Goal: Information Seeking & Learning: Learn about a topic

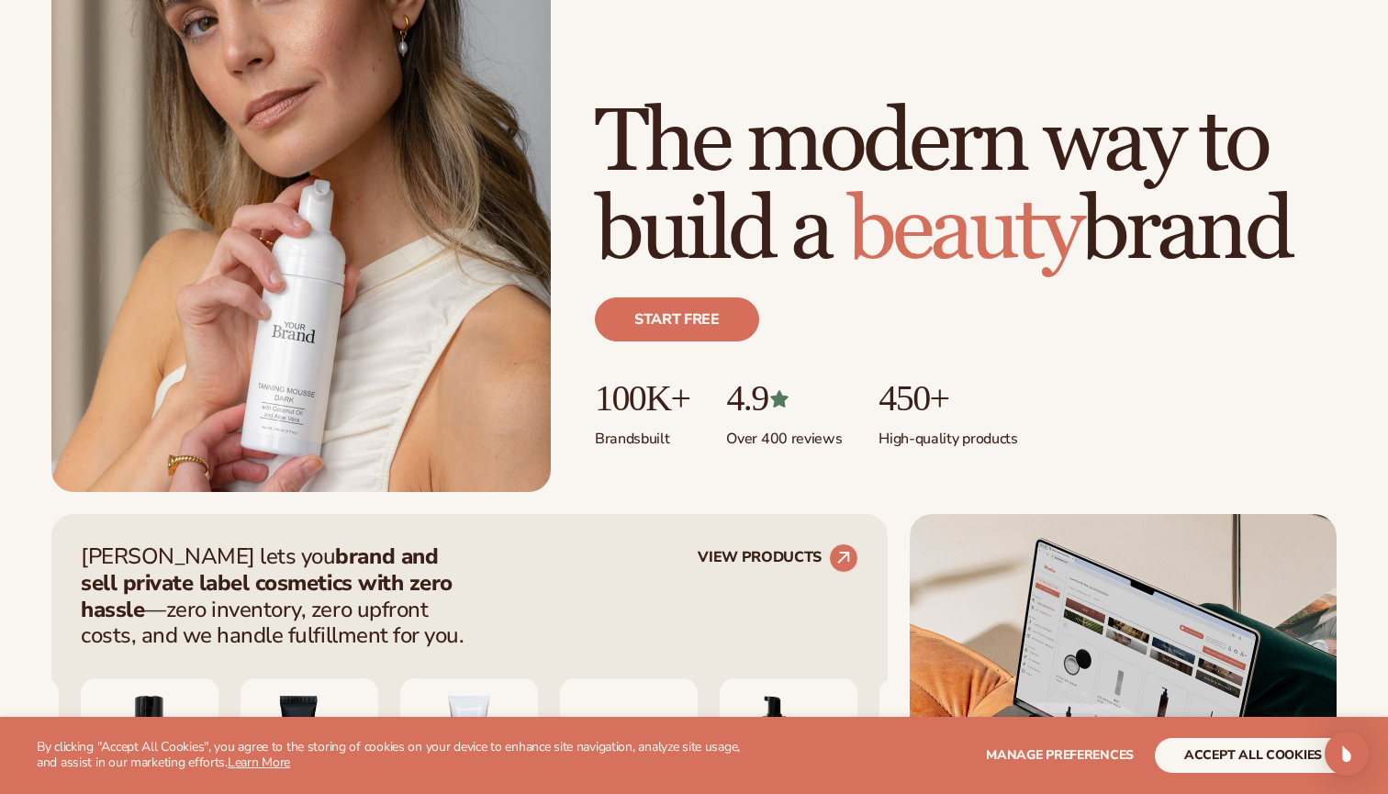
scroll to position [488, 0]
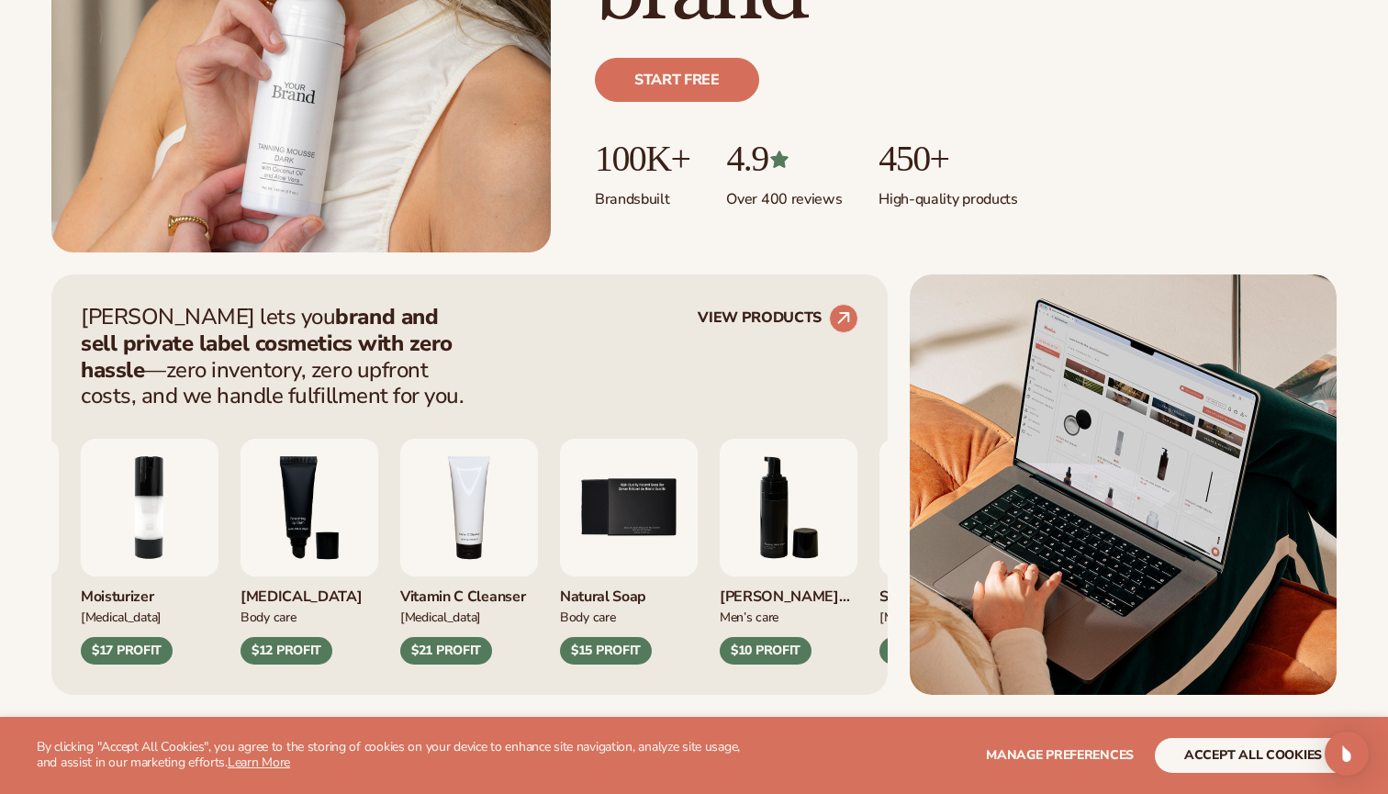
click at [1264, 758] on button "accept all cookies" at bounding box center [1253, 755] width 196 height 35
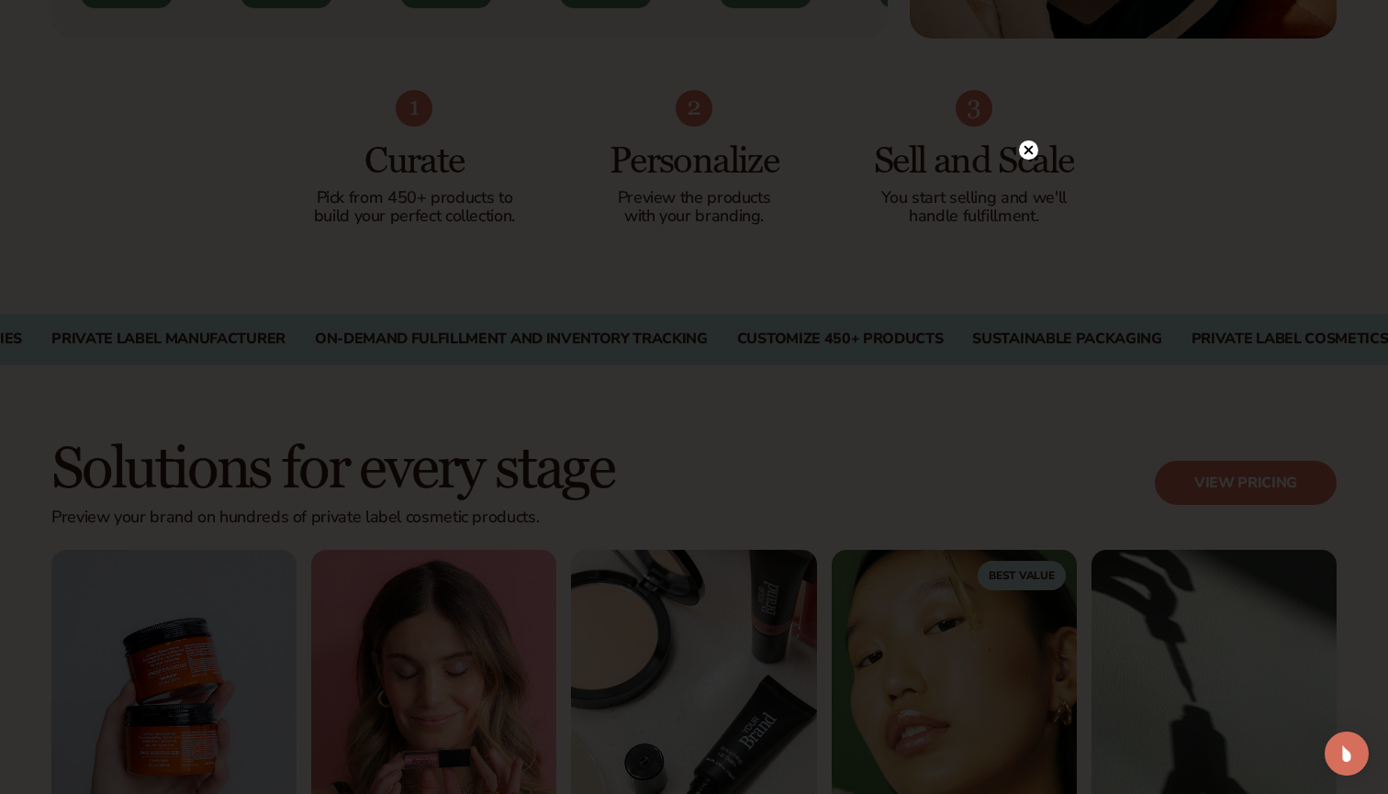
scroll to position [1208, 0]
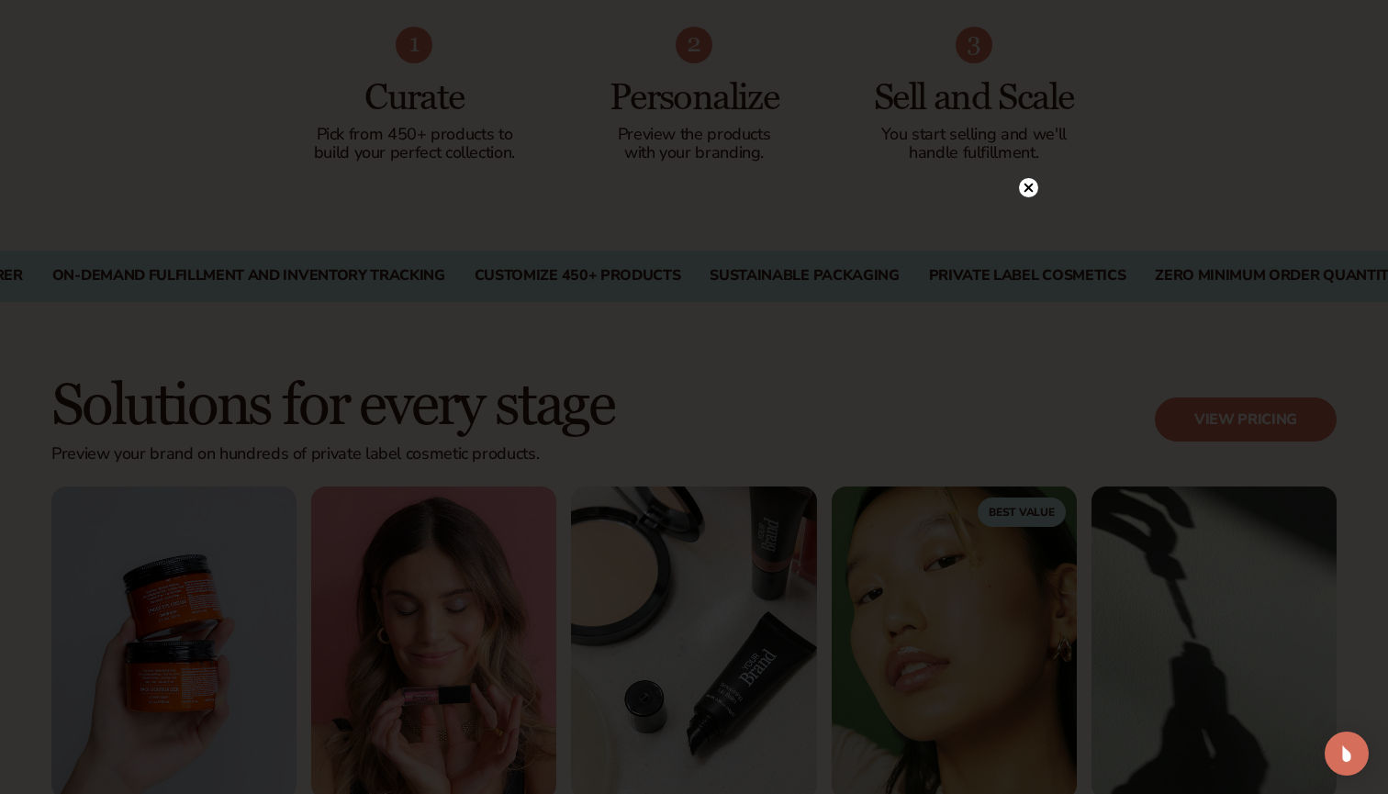
click at [1029, 185] on circle at bounding box center [1028, 187] width 19 height 19
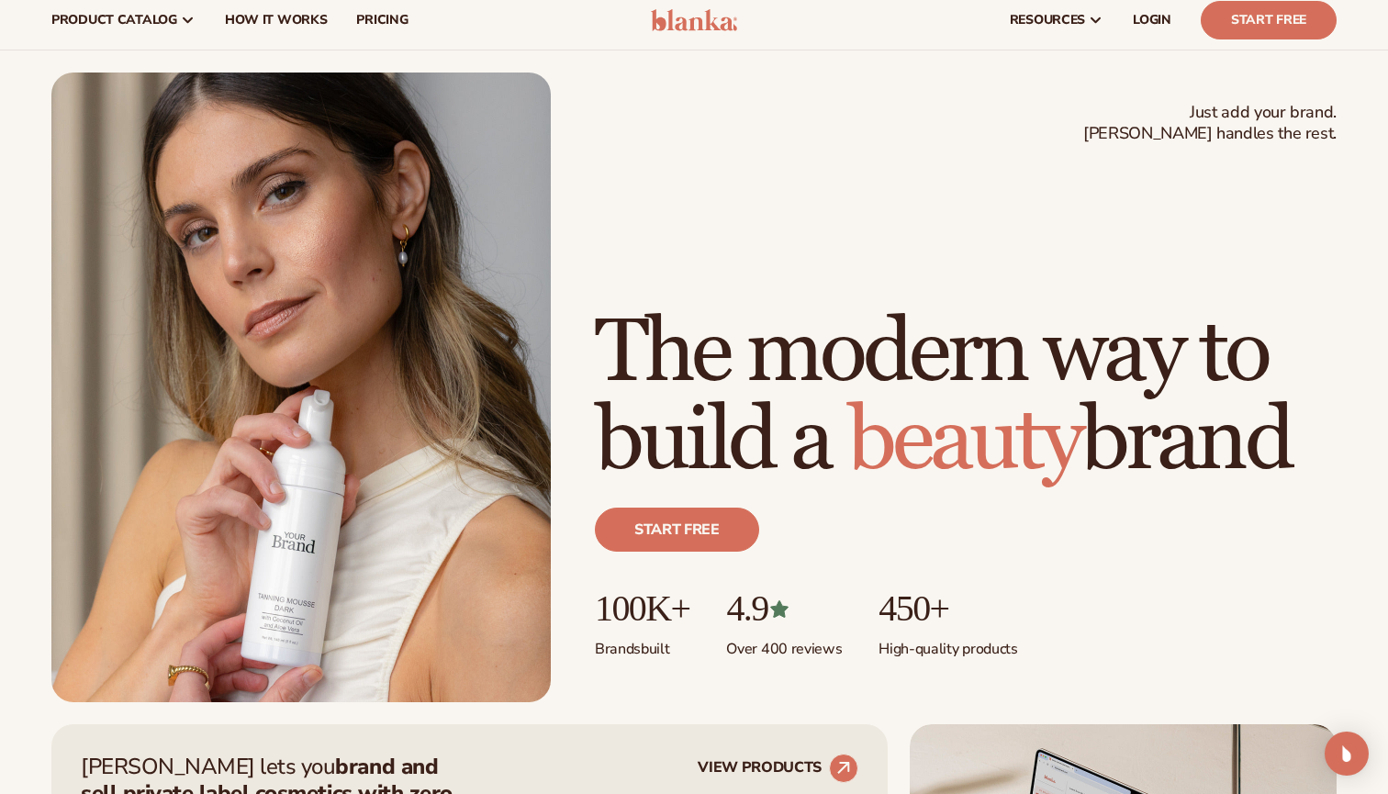
scroll to position [403, 0]
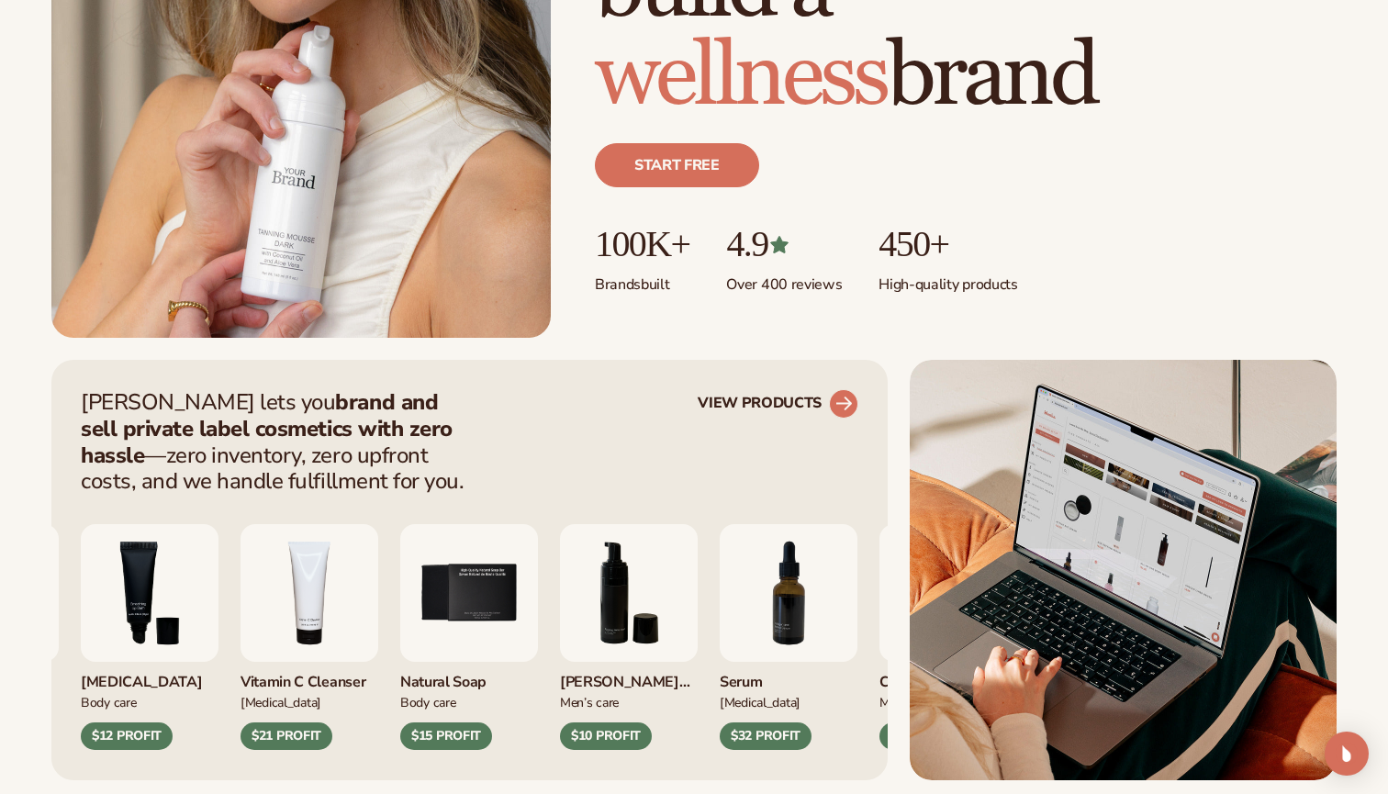
click at [840, 399] on circle at bounding box center [844, 404] width 40 height 40
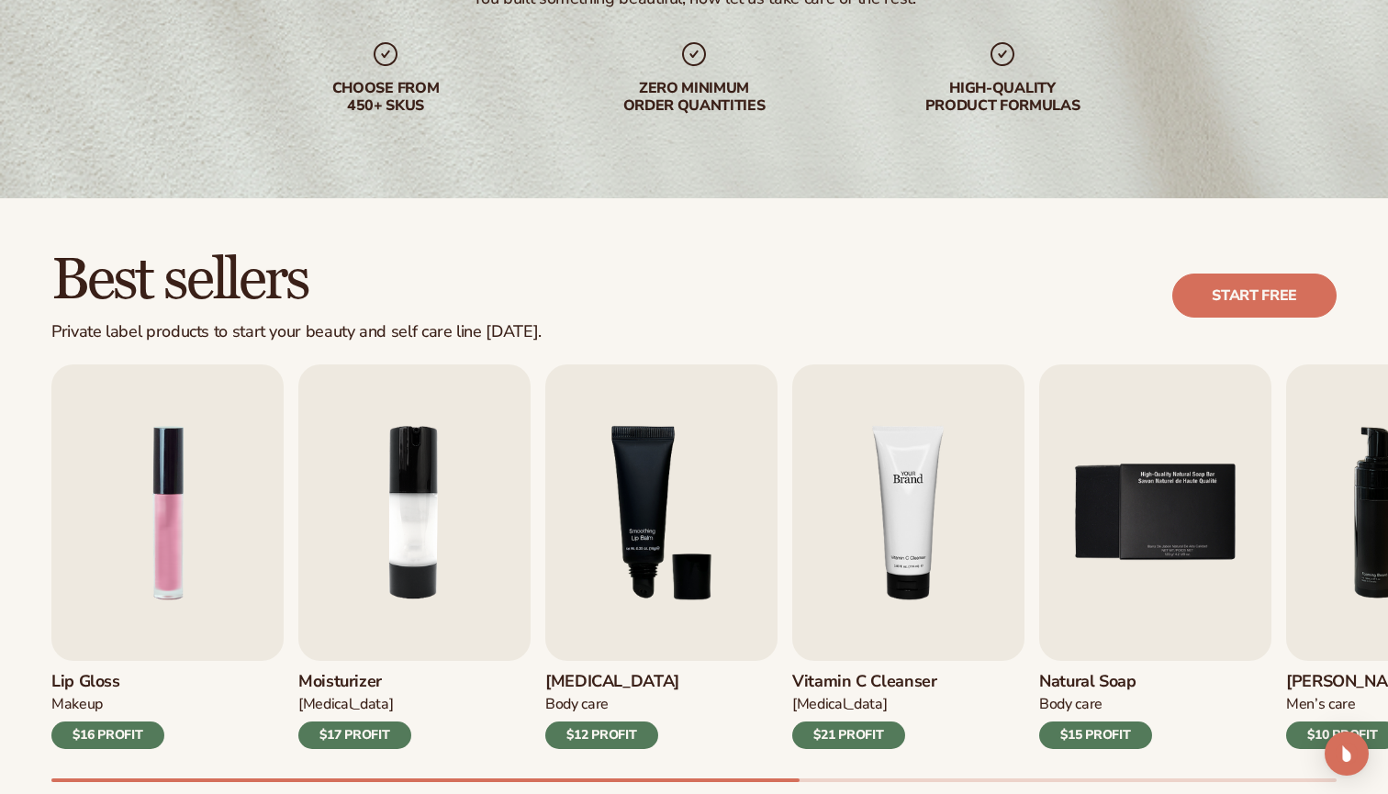
scroll to position [387, 0]
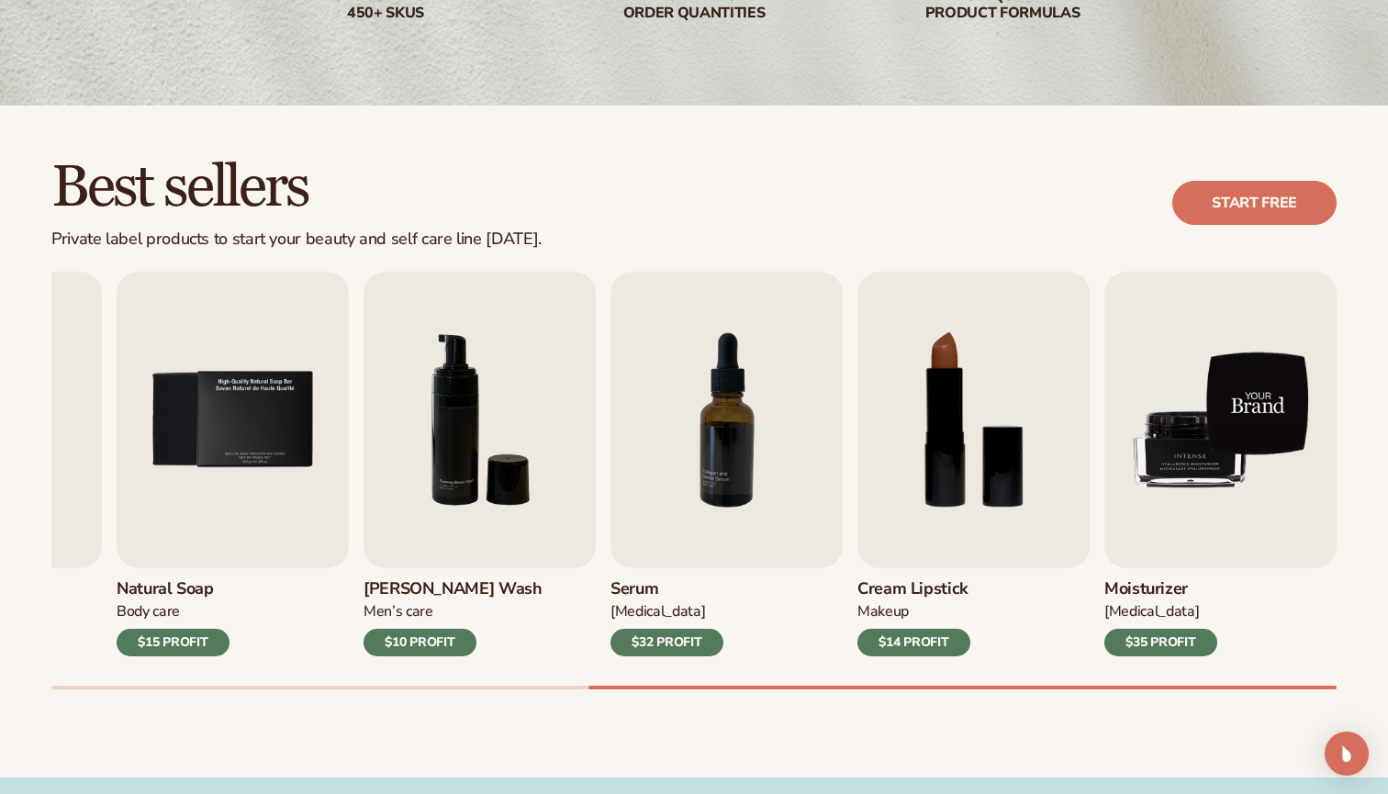
click at [1234, 418] on img "9 / 9" at bounding box center [1221, 420] width 232 height 297
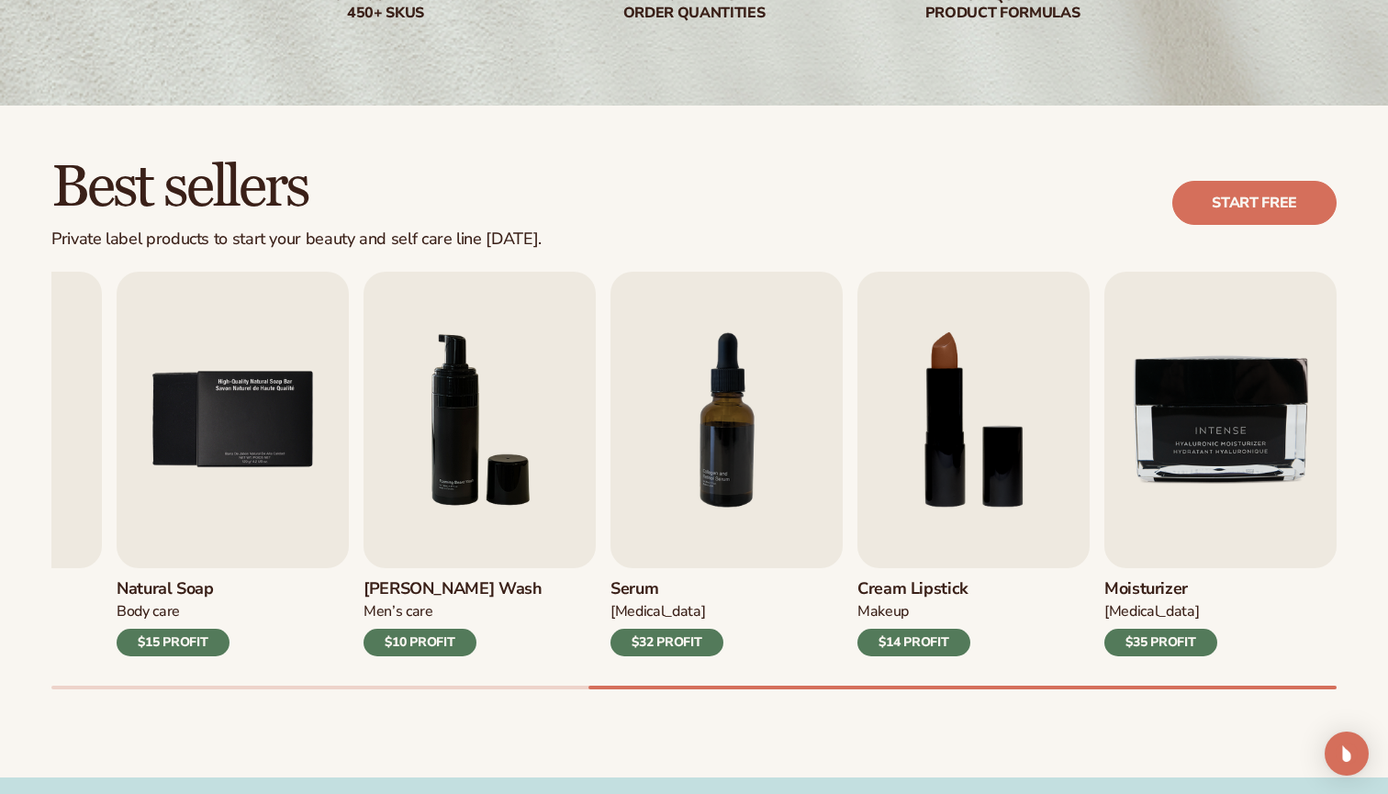
click at [1150, 583] on h3 "Moisturizer" at bounding box center [1161, 589] width 113 height 20
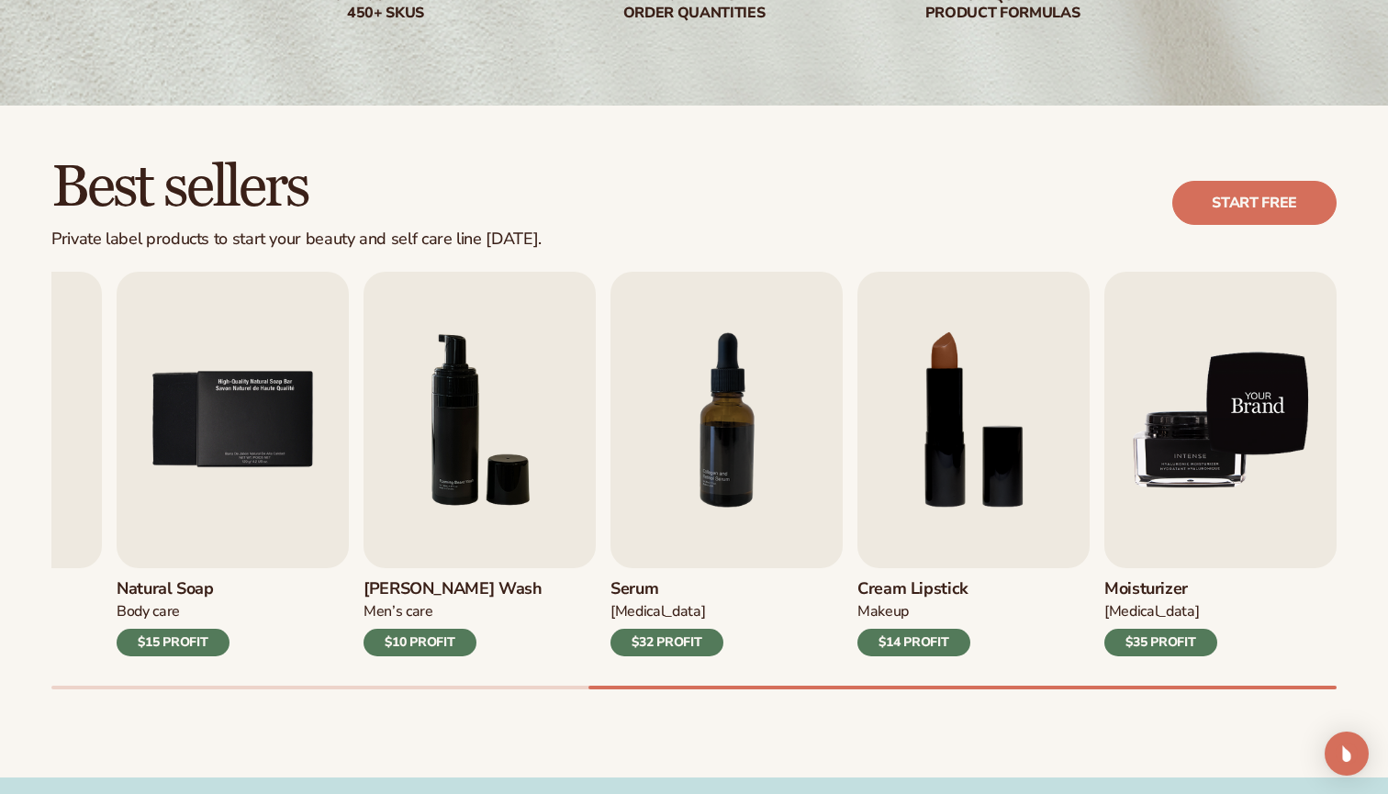
click at [1228, 350] on img "9 / 9" at bounding box center [1221, 420] width 232 height 297
click at [1197, 393] on img "9 / 9" at bounding box center [1221, 420] width 232 height 297
click at [1184, 500] on img "9 / 9" at bounding box center [1221, 420] width 232 height 297
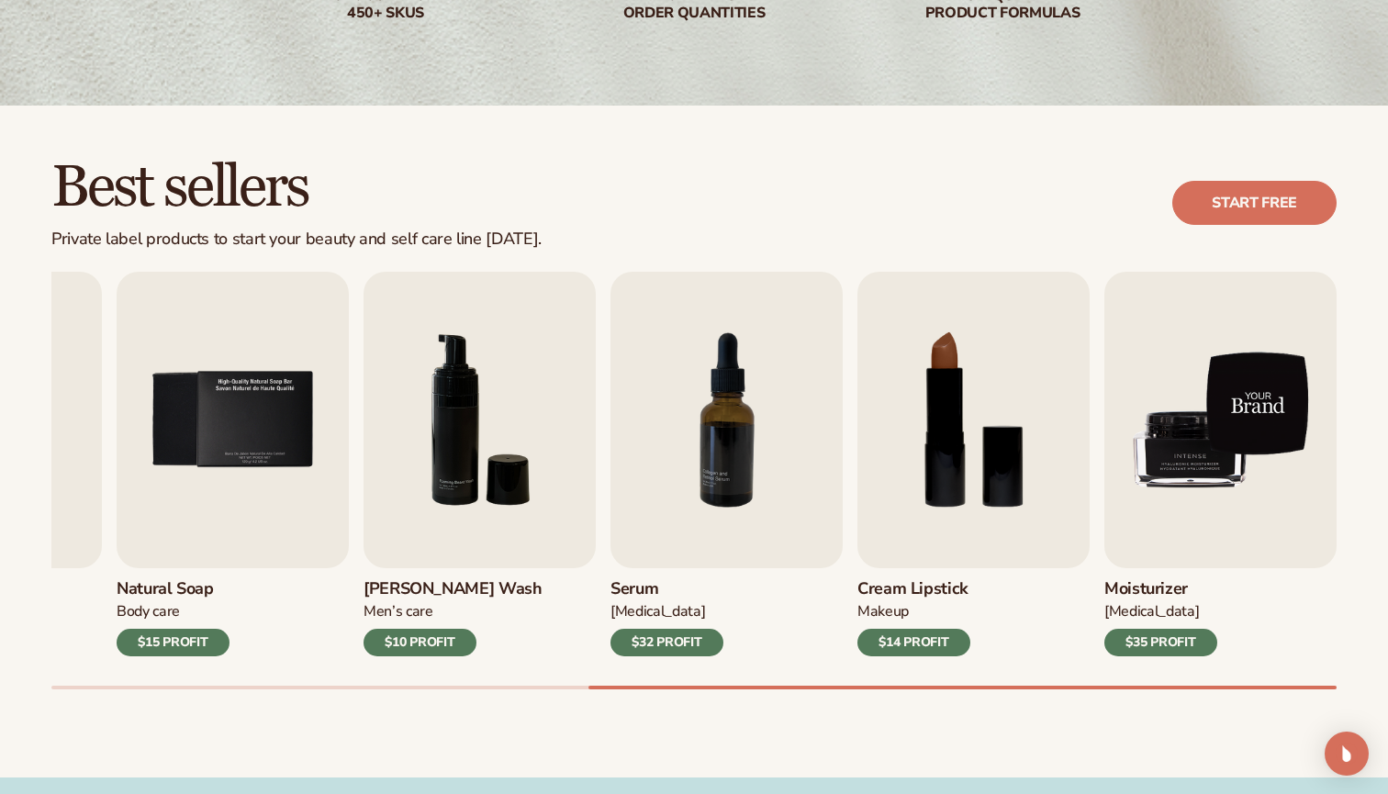
click at [1218, 405] on img "9 / 9" at bounding box center [1221, 420] width 232 height 297
click at [1188, 390] on img "9 / 9" at bounding box center [1221, 420] width 232 height 297
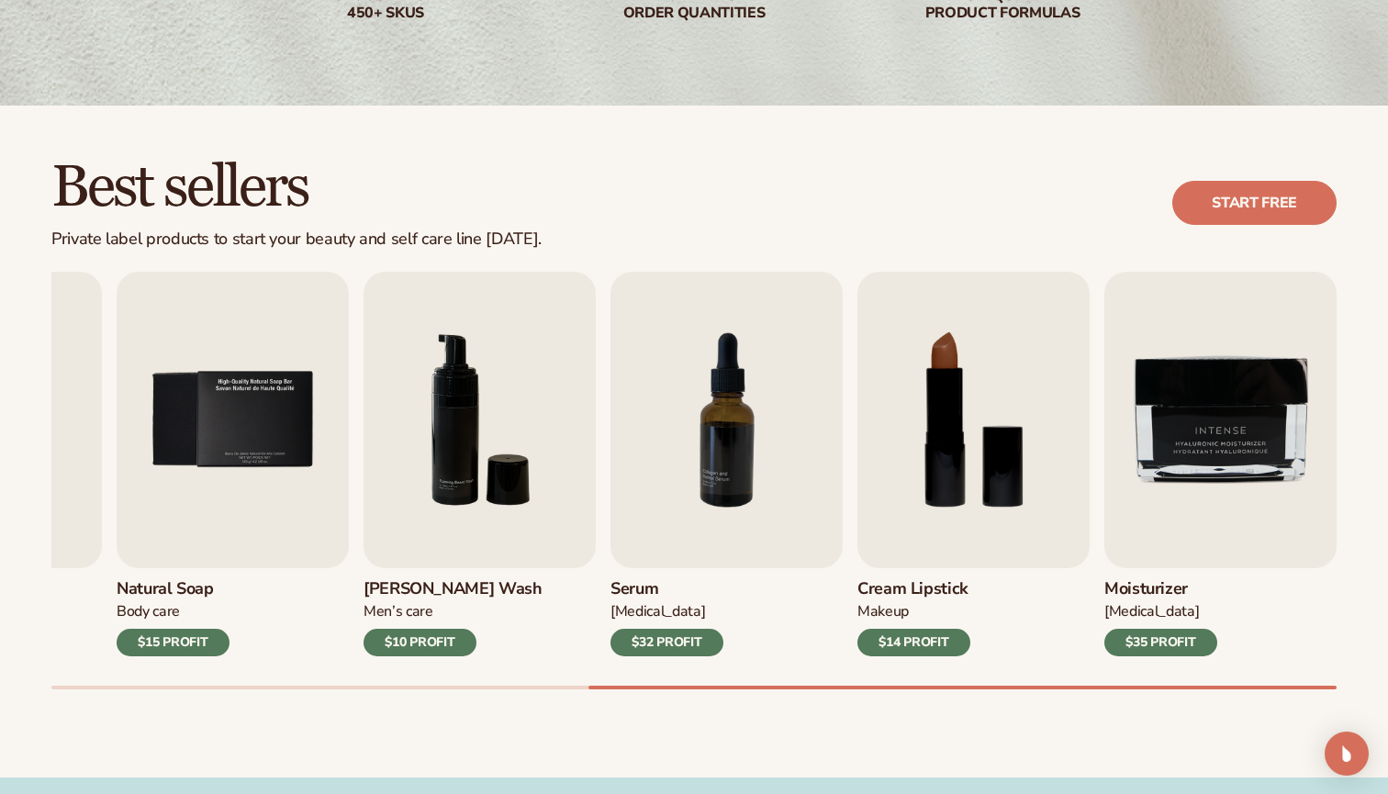
click at [1178, 644] on div "$35 PROFIT" at bounding box center [1161, 643] width 113 height 28
